Goal: Transaction & Acquisition: Purchase product/service

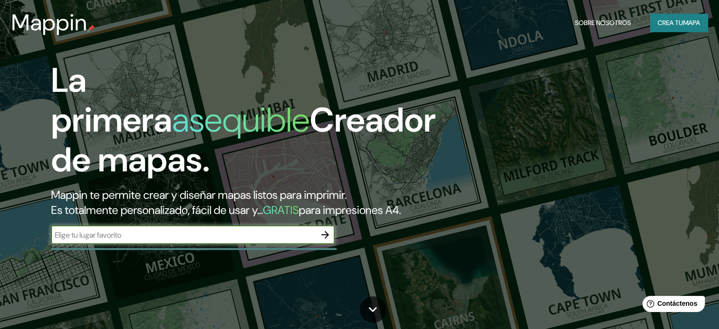
click at [200, 244] on div "​" at bounding box center [193, 234] width 284 height 19
click at [281, 240] on input "text" at bounding box center [183, 234] width 265 height 11
type input "encarnación, [GEOGRAPHIC_DATA]"
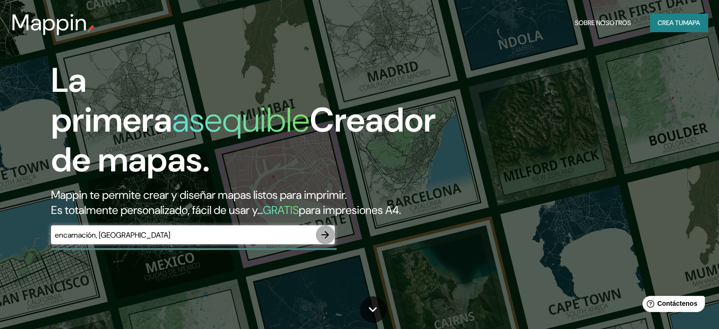
click at [329, 240] on icon "button" at bounding box center [325, 234] width 11 height 11
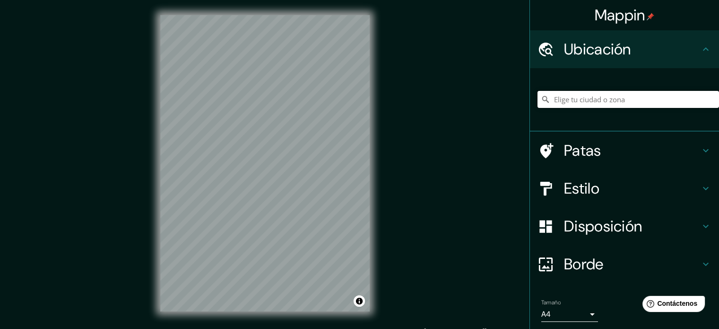
click at [613, 94] on input "Elige tu ciudad o zona" at bounding box center [628, 99] width 182 height 17
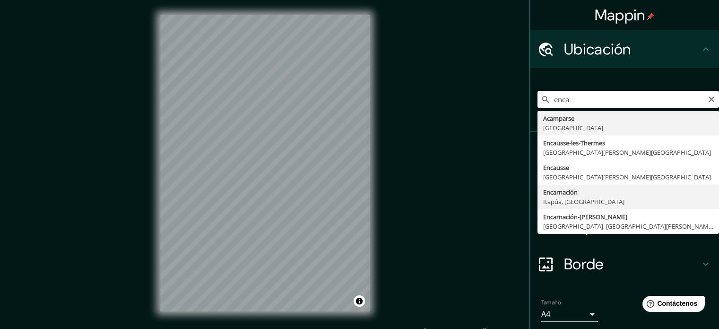
type input "Encarnación, [GEOGRAPHIC_DATA], [GEOGRAPHIC_DATA]"
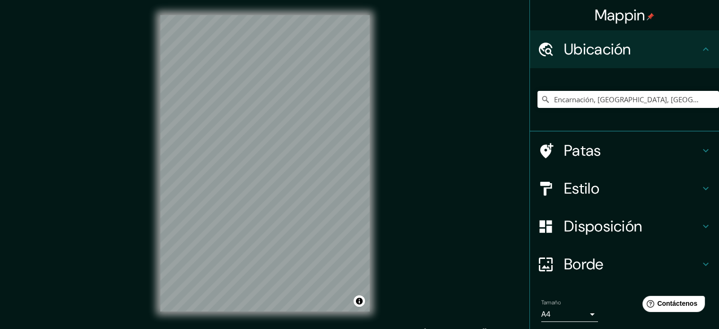
click at [584, 194] on font "Estilo" at bounding box center [581, 188] width 35 height 20
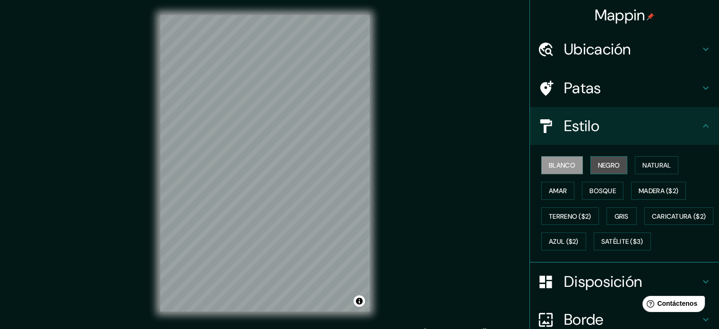
click at [600, 159] on font "Negro" at bounding box center [609, 165] width 22 height 12
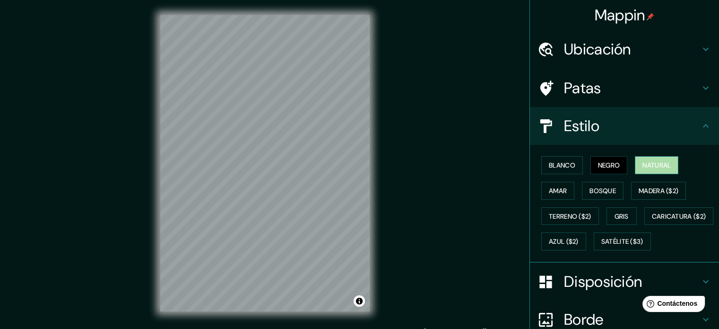
click at [635, 160] on button "Natural" at bounding box center [656, 165] width 43 height 18
click at [553, 185] on font "Amar" at bounding box center [558, 190] width 18 height 12
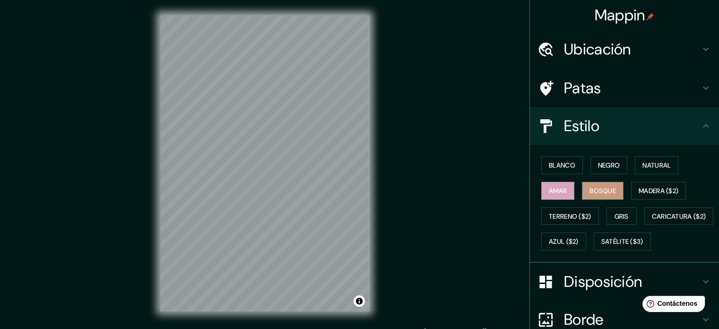
click at [589, 189] on font "Bosque" at bounding box center [602, 190] width 26 height 9
click at [647, 189] on font "Madera ($2)" at bounding box center [659, 190] width 40 height 9
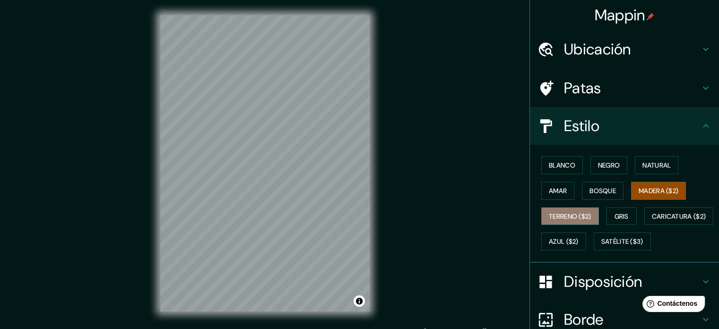
click at [562, 220] on font "Terreno ($2)" at bounding box center [570, 216] width 43 height 12
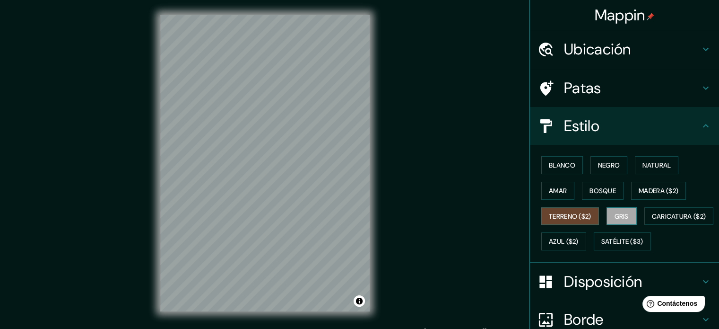
click at [617, 214] on font "Gris" at bounding box center [621, 216] width 14 height 9
click at [370, 248] on div "© Mapbox © OpenStreetMap Improve this map" at bounding box center [265, 163] width 240 height 326
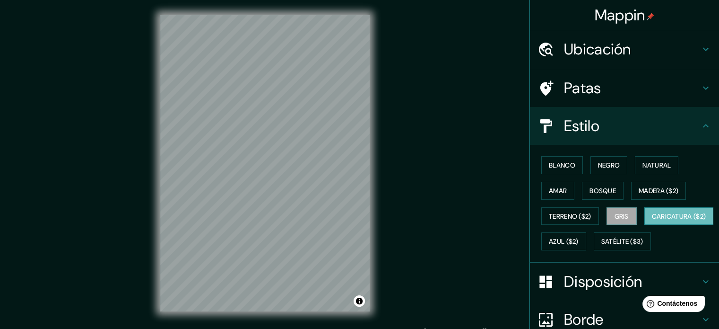
click at [652, 222] on font "Caricatura ($2)" at bounding box center [679, 216] width 54 height 12
click at [579, 241] on font "Azul ($2)" at bounding box center [564, 241] width 30 height 9
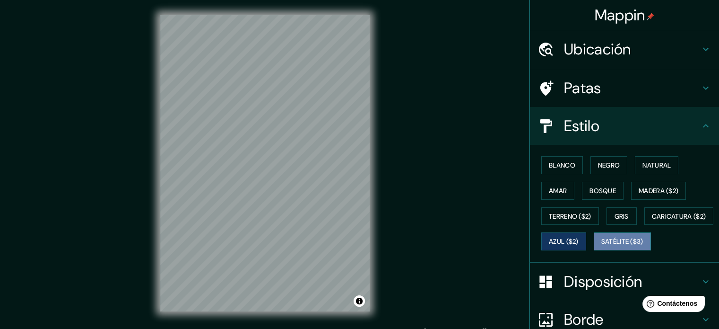
click at [601, 246] on font "Satélite ($3)" at bounding box center [622, 241] width 42 height 9
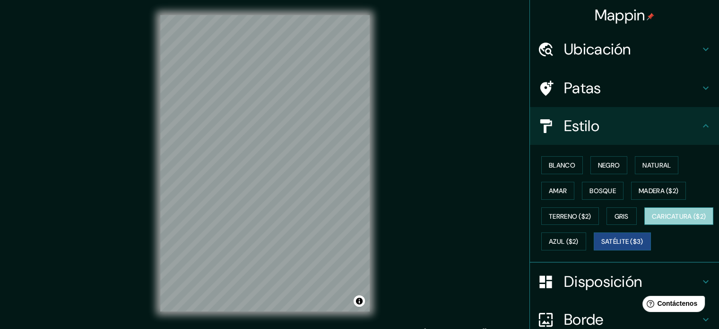
click at [652, 220] on font "Caricatura ($2)" at bounding box center [679, 216] width 54 height 9
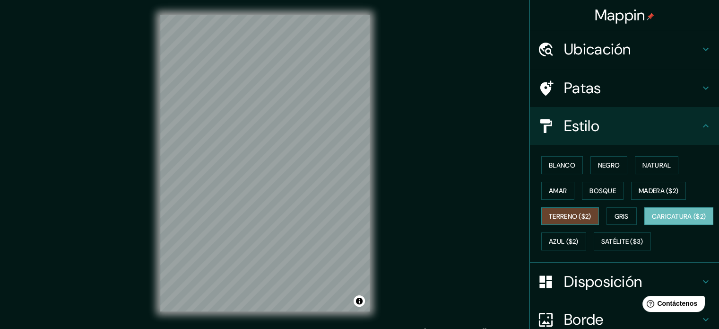
click at [559, 218] on font "Terreno ($2)" at bounding box center [570, 216] width 43 height 9
click at [582, 186] on button "Bosque" at bounding box center [603, 191] width 42 height 18
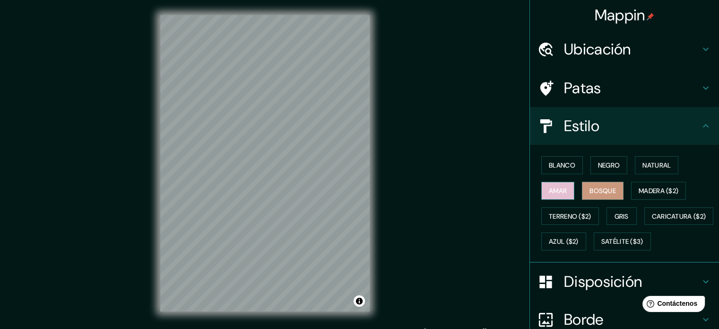
click at [559, 192] on font "Amar" at bounding box center [558, 190] width 18 height 9
click at [598, 167] on font "Negro" at bounding box center [609, 165] width 22 height 9
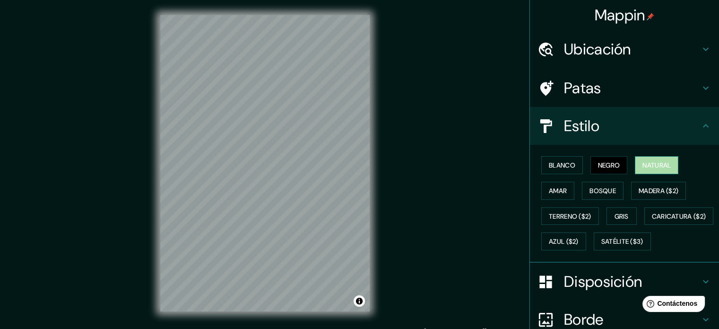
click at [642, 162] on font "Natural" at bounding box center [656, 165] width 28 height 9
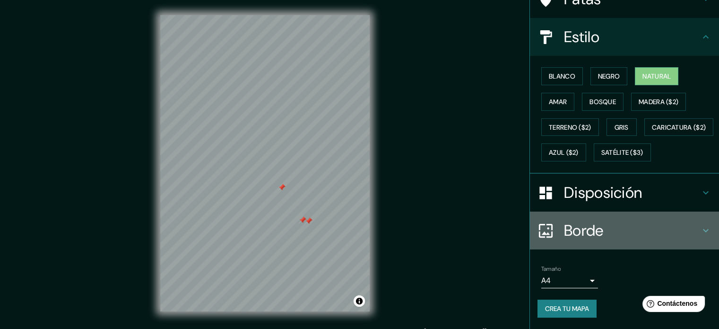
click at [566, 231] on font "Borde" at bounding box center [584, 230] width 40 height 20
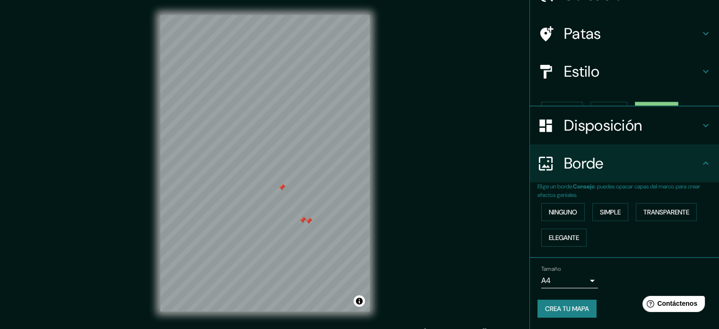
scroll to position [38, 0]
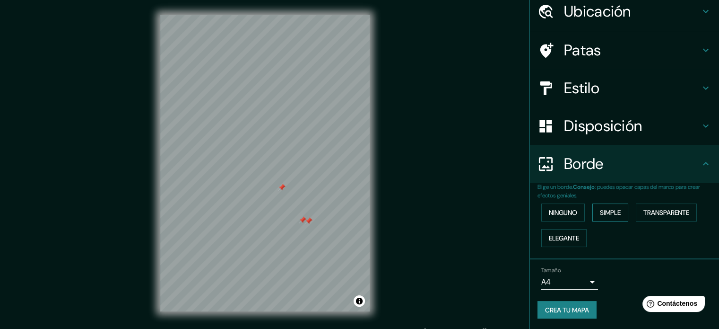
click at [600, 214] on font "Simple" at bounding box center [610, 212] width 21 height 9
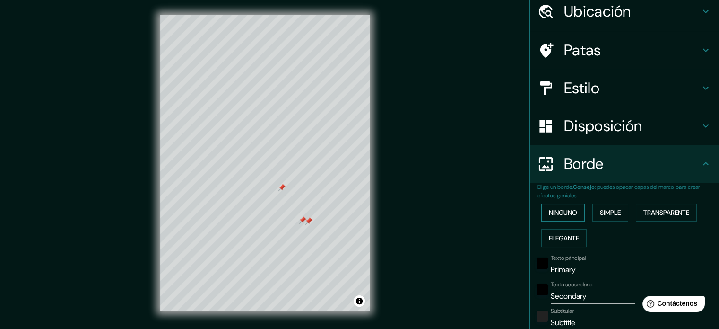
click at [570, 211] on font "Ninguno" at bounding box center [563, 212] width 28 height 9
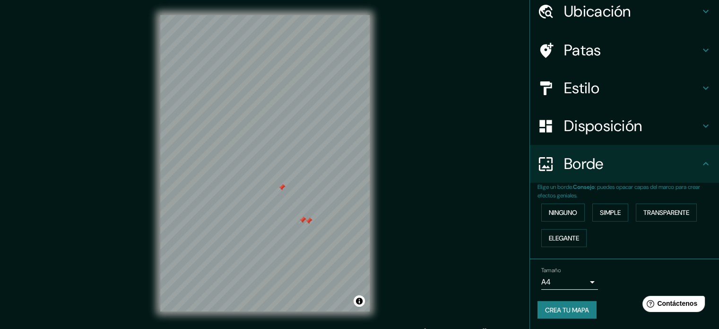
click at [582, 282] on body "Mappin Ubicación Encarnación, [GEOGRAPHIC_DATA], [GEOGRAPHIC_DATA] Patas Estilo…" at bounding box center [359, 164] width 719 height 329
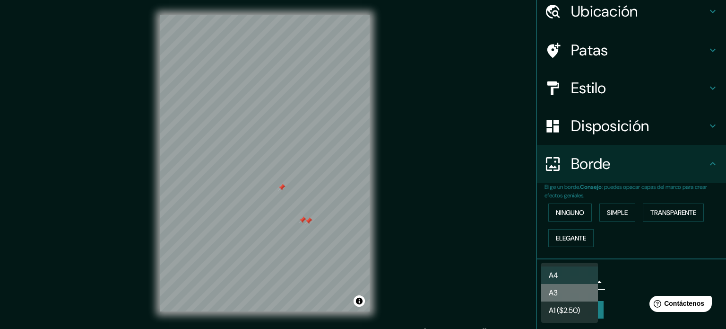
click at [580, 294] on li "A3" at bounding box center [569, 292] width 57 height 17
type input "a4"
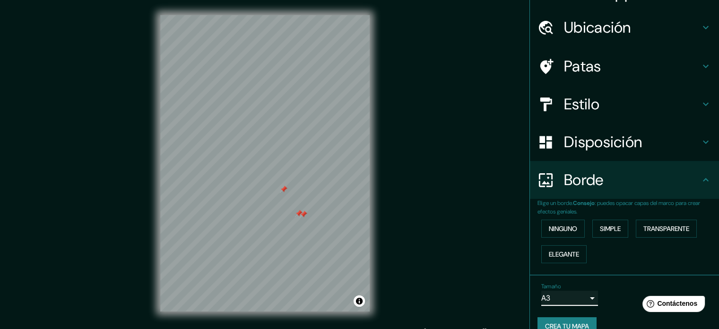
scroll to position [0, 0]
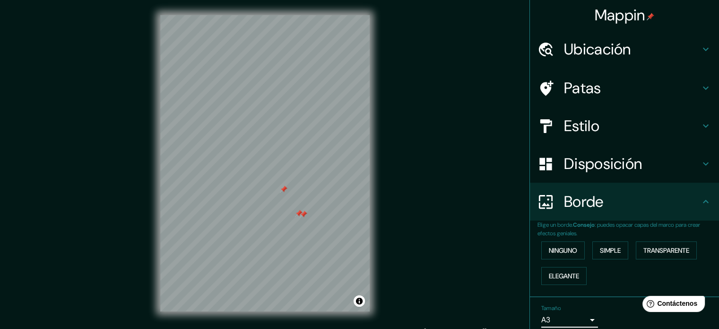
click at [578, 86] on font "Patas" at bounding box center [582, 88] width 37 height 20
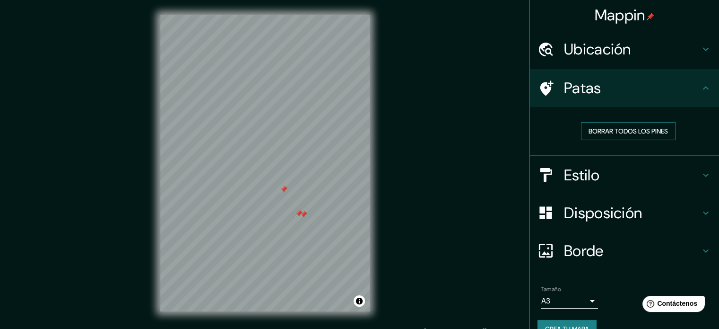
click at [608, 129] on font "Borrar todos los pines" at bounding box center [627, 131] width 79 height 9
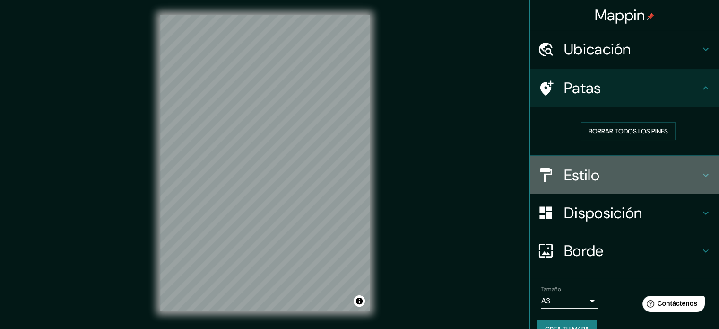
click at [575, 179] on font "Estilo" at bounding box center [581, 175] width 35 height 20
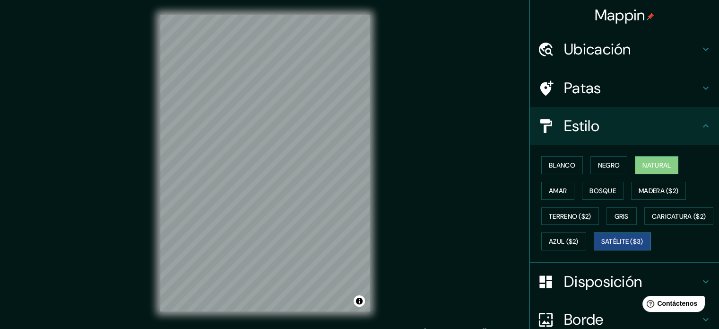
click at [601, 246] on font "Satélite ($3)" at bounding box center [622, 241] width 42 height 9
click at [664, 172] on button "Natural" at bounding box center [656, 165] width 43 height 18
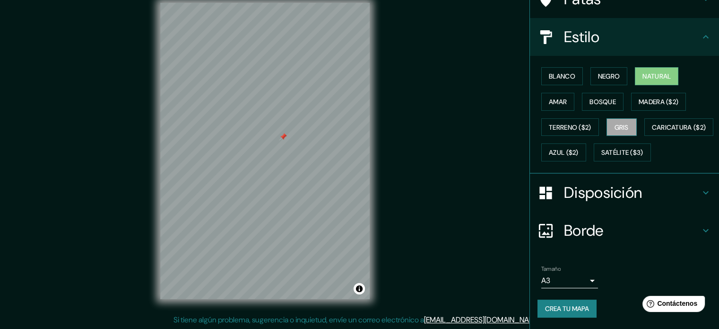
scroll to position [112, 0]
click at [560, 304] on font "Crea tu mapa" at bounding box center [567, 308] width 44 height 9
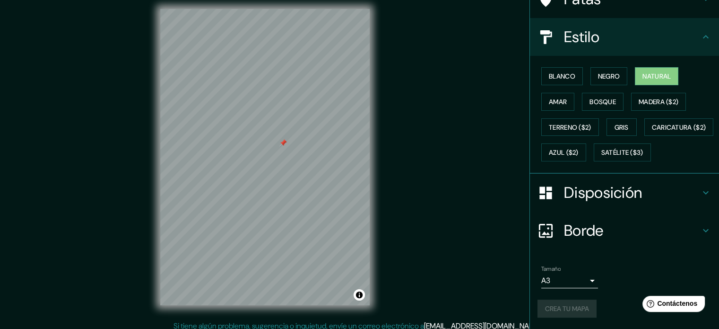
scroll to position [0, 0]
